Goal: Task Accomplishment & Management: Manage account settings

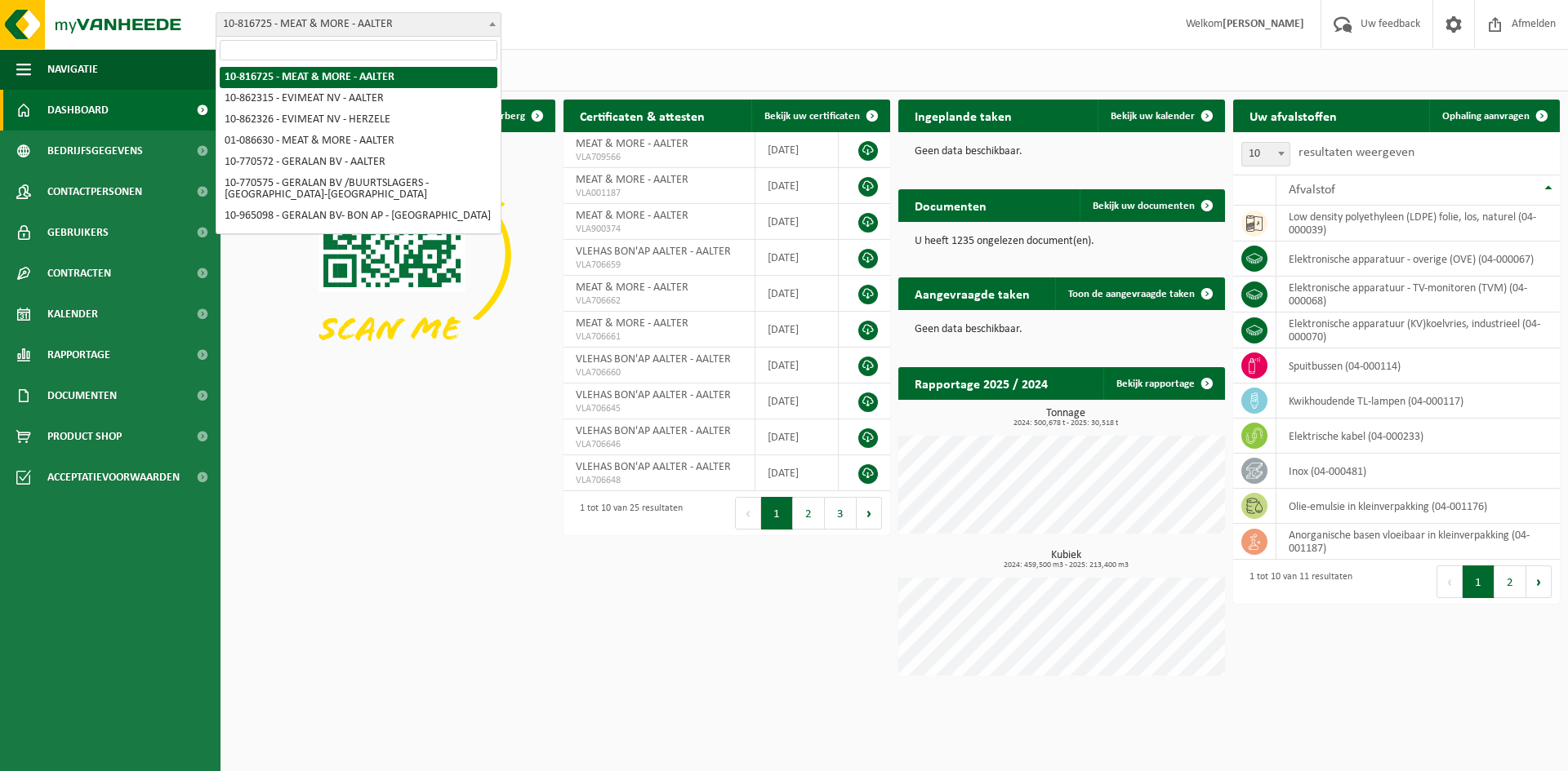
click at [454, 29] on span "10-816725 - MEAT & MORE - AALTER" at bounding box center [358, 24] width 285 height 23
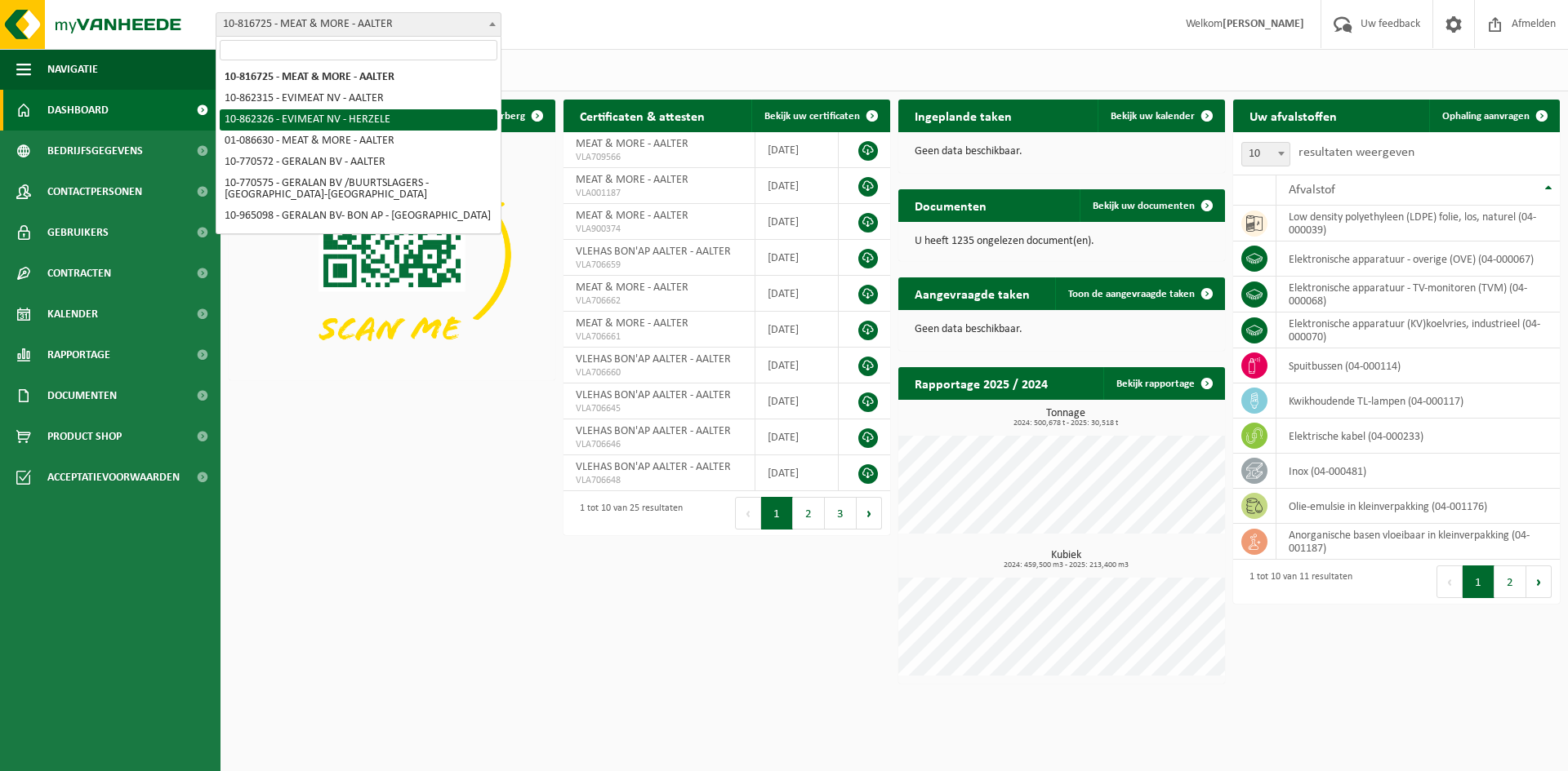
select select "100983"
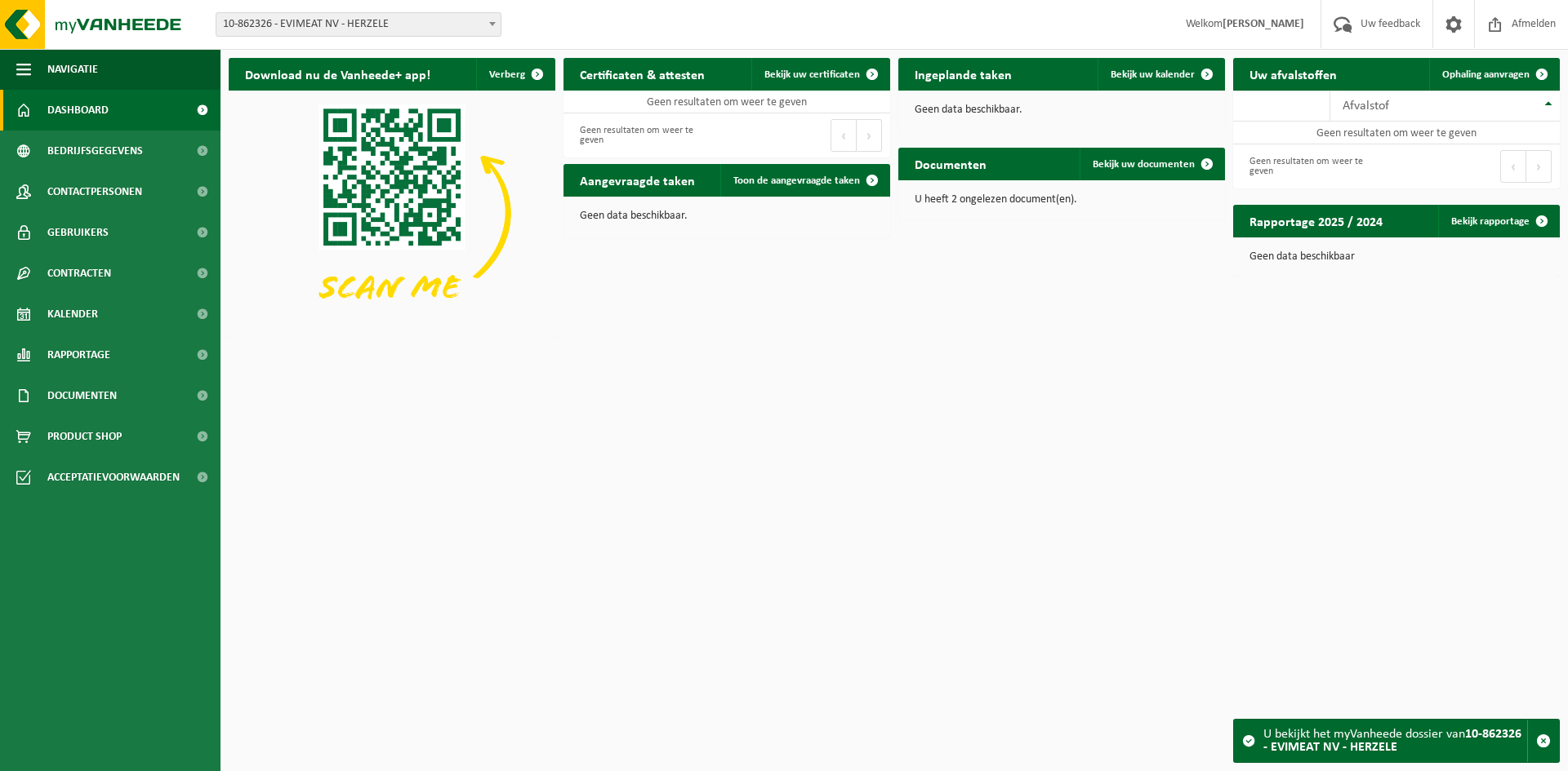
click at [460, 30] on span "10-862326 - EVIMEAT NV - HERZELE" at bounding box center [358, 24] width 285 height 23
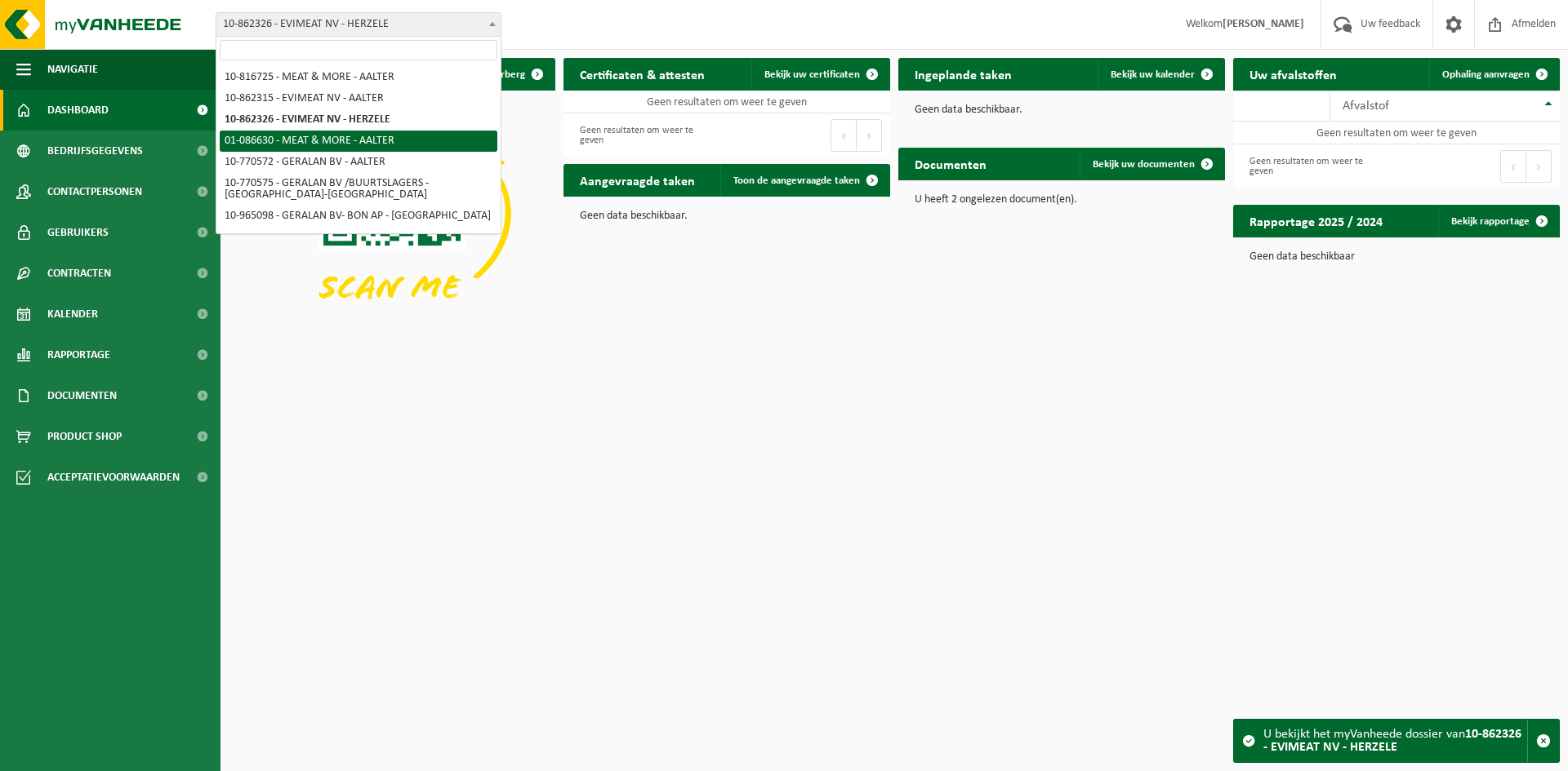
drag, startPoint x: 367, startPoint y: 145, endPoint x: 395, endPoint y: 115, distance: 41.0
select select "16132"
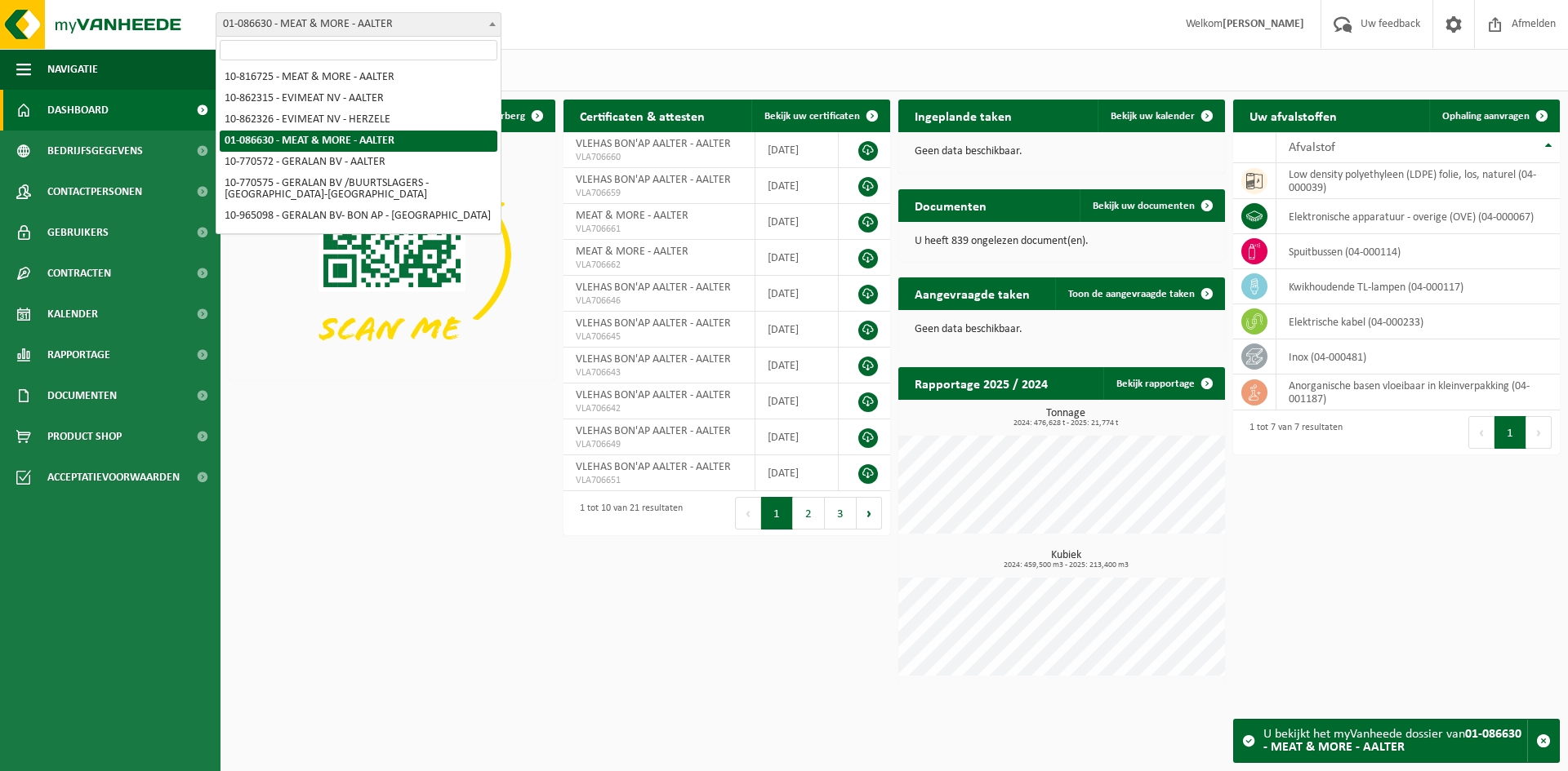
click at [459, 30] on span "01-086630 - MEAT & MORE - AALTER" at bounding box center [358, 24] width 285 height 23
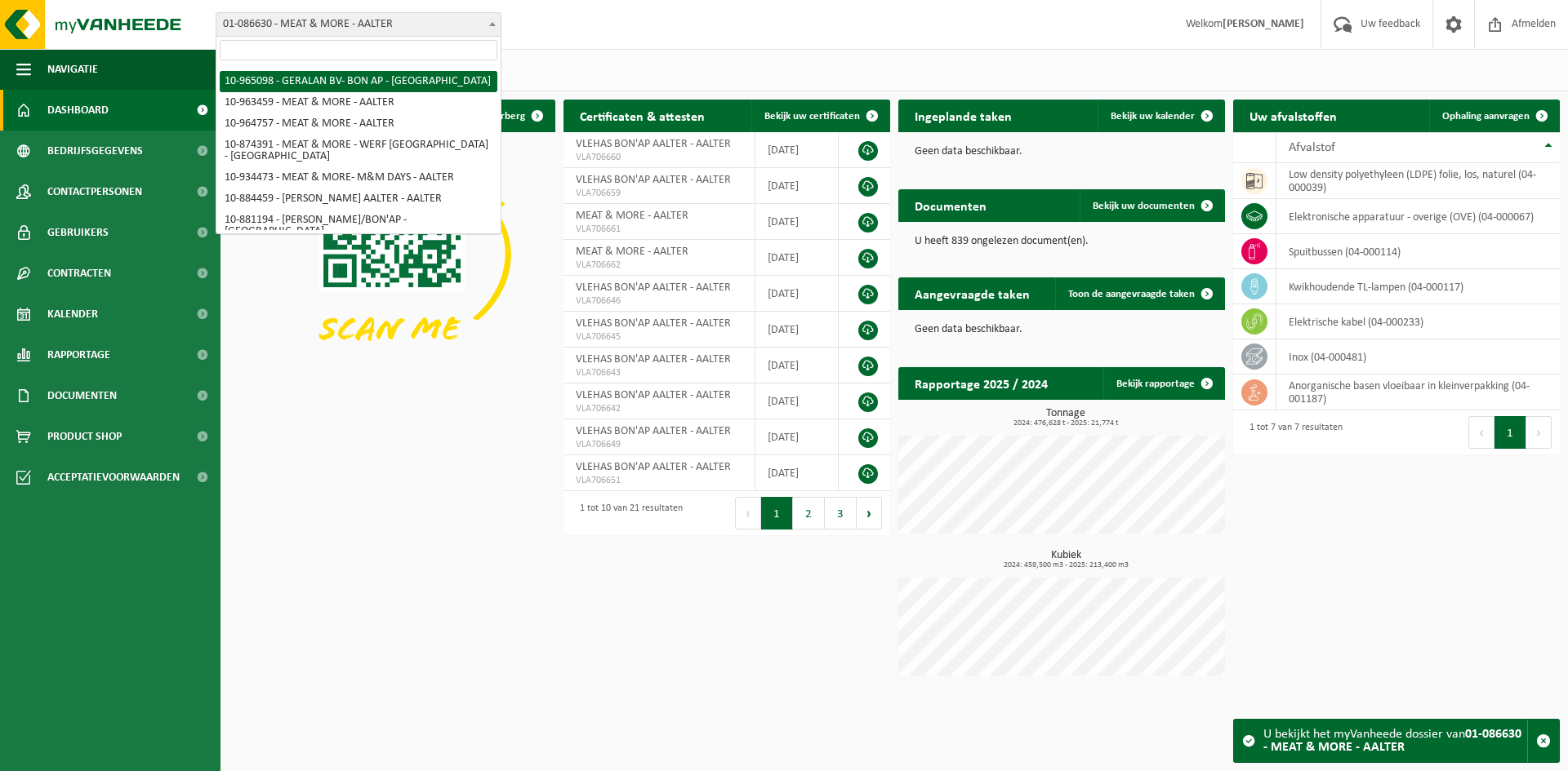
scroll to position [163, 0]
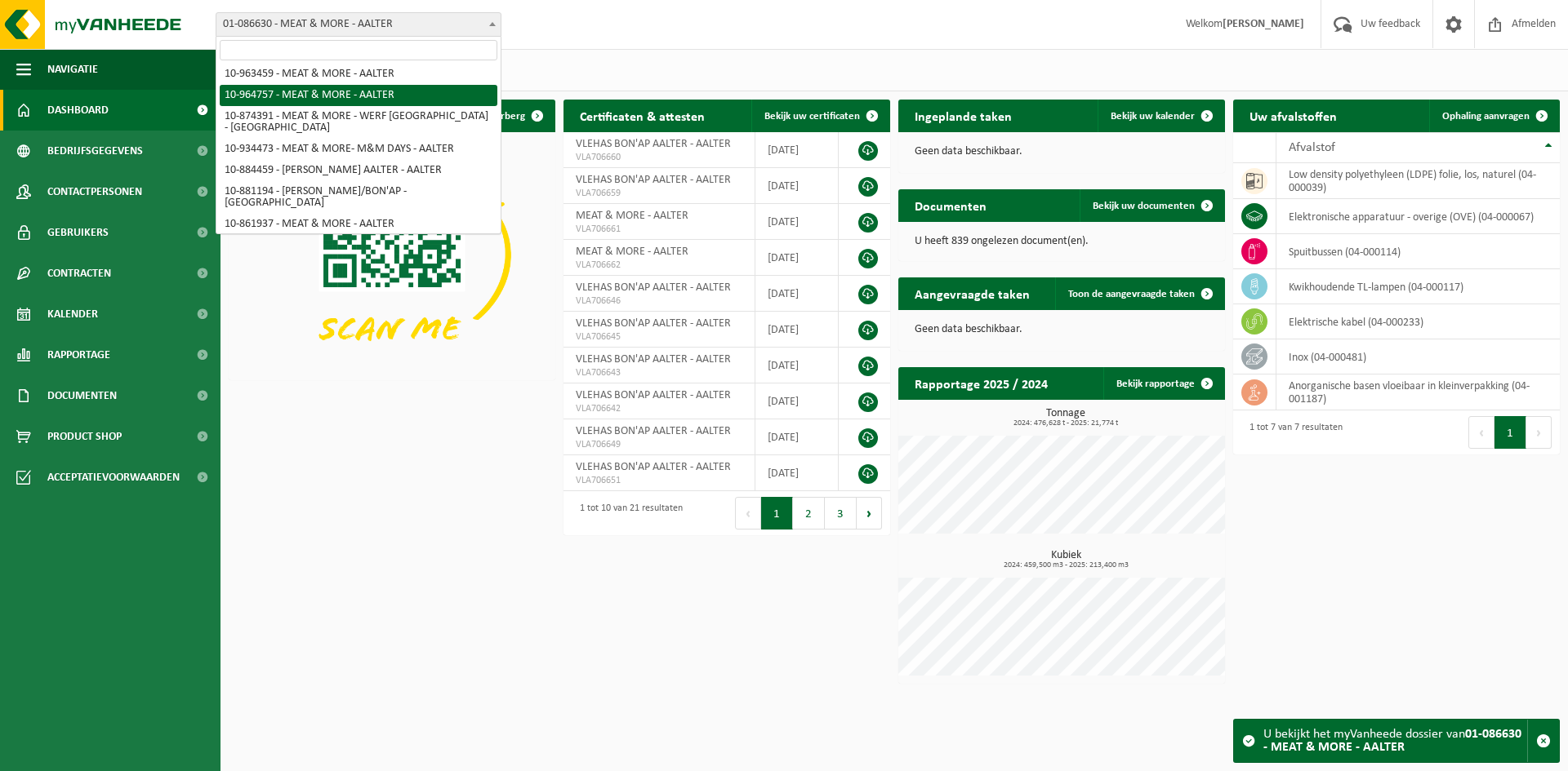
select select "151923"
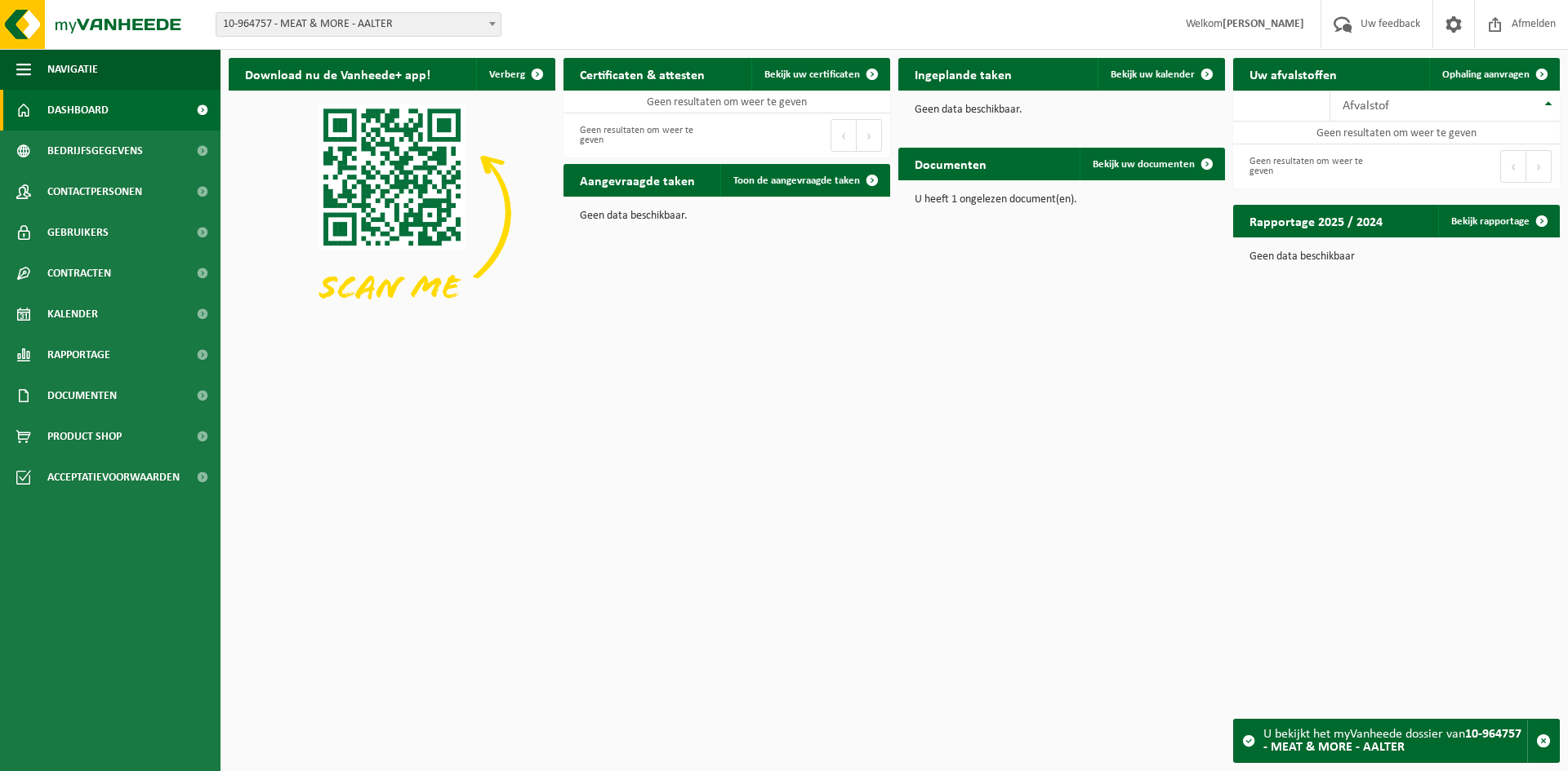
click at [444, 26] on span "10-964757 - MEAT & MORE - AALTER" at bounding box center [358, 24] width 285 height 23
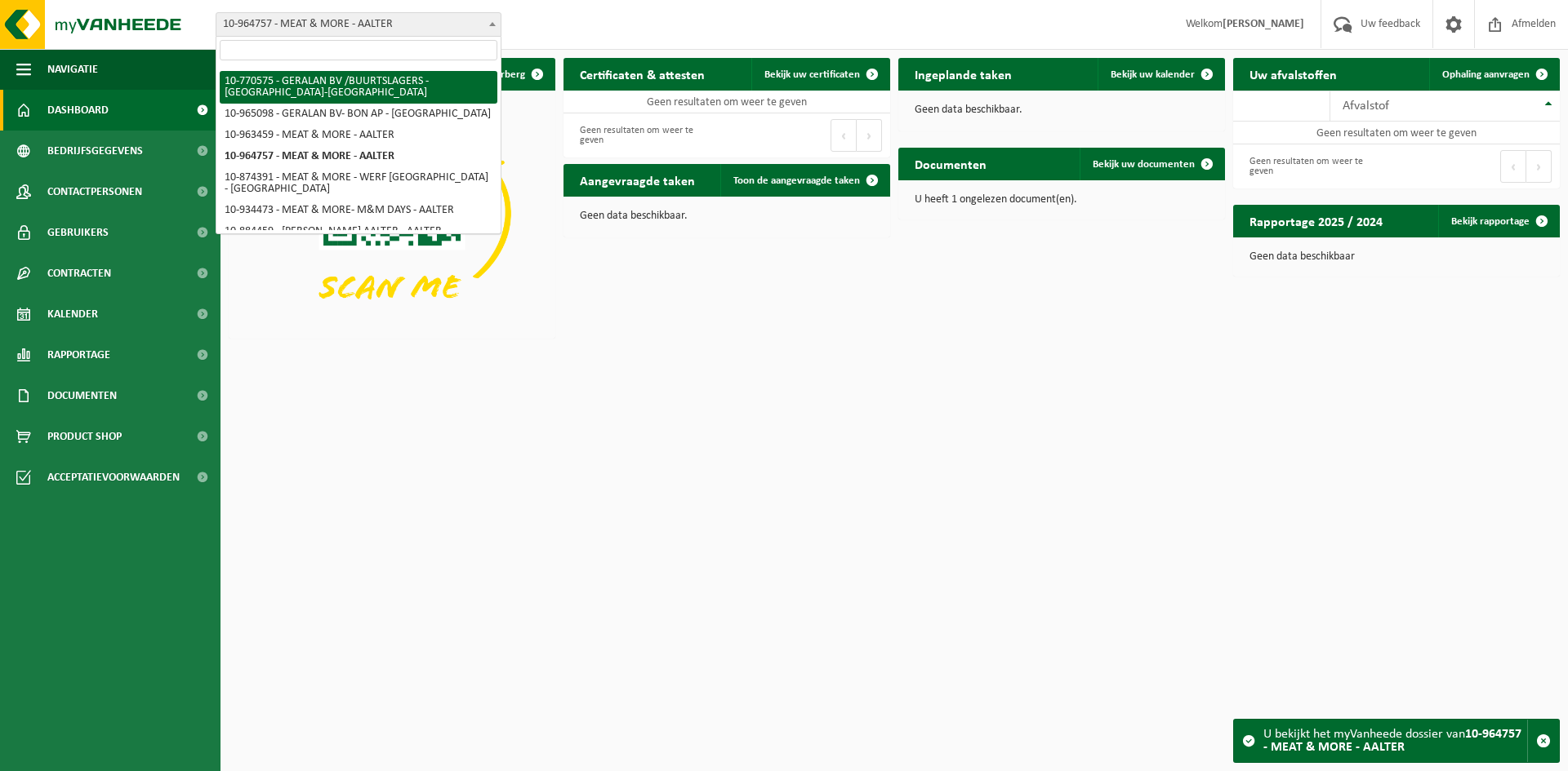
scroll to position [199, 0]
